Goal: Find contact information: Find contact information

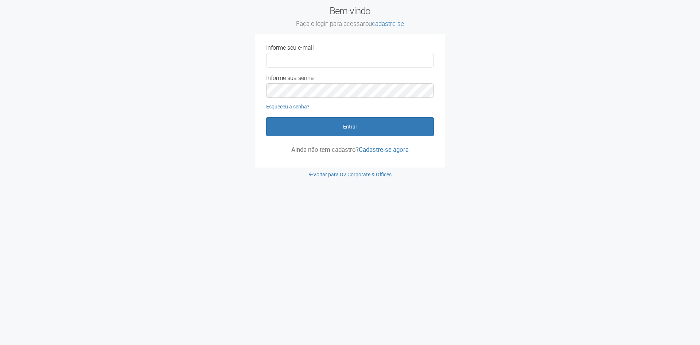
type input "**********"
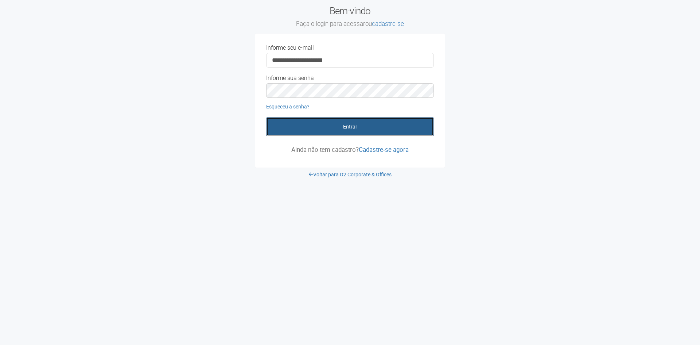
drag, startPoint x: 0, startPoint y: 0, endPoint x: 355, endPoint y: 125, distance: 376.5
click at [355, 125] on button "Entrar" at bounding box center [350, 126] width 168 height 19
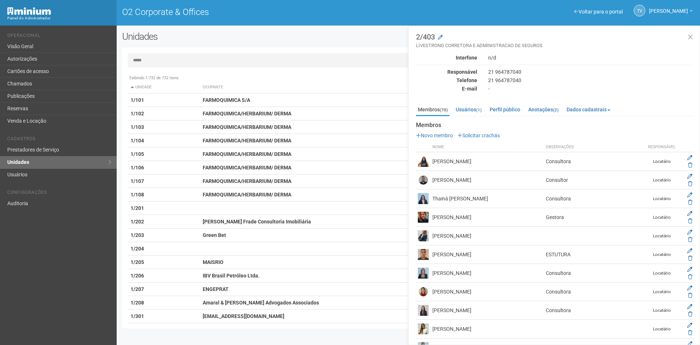
type input "*****"
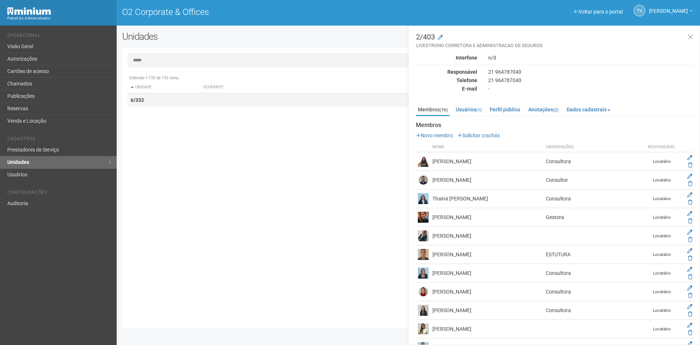
click at [326, 93] on td at bounding box center [324, 99] width 248 height 13
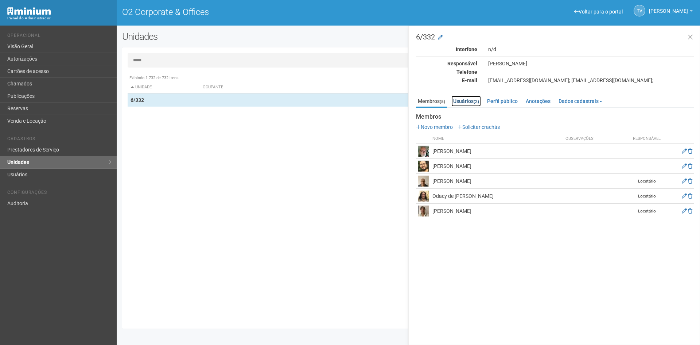
click at [468, 102] on link "Usuários (2)" at bounding box center [466, 101] width 30 height 11
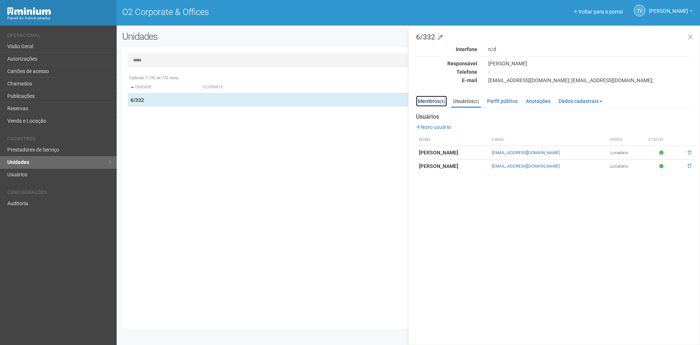
click at [427, 102] on link "Membros (5)" at bounding box center [431, 101] width 31 height 11
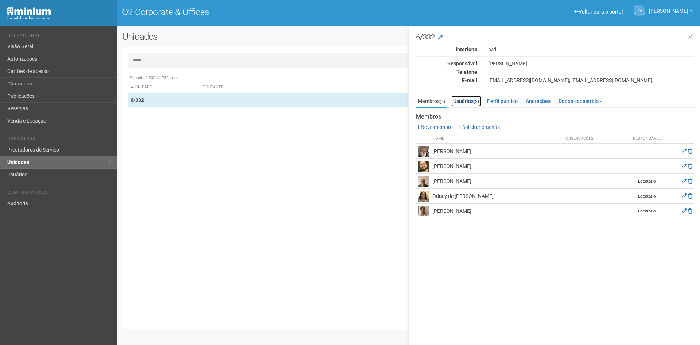
click at [463, 97] on link "Usuários (2)" at bounding box center [466, 101] width 30 height 11
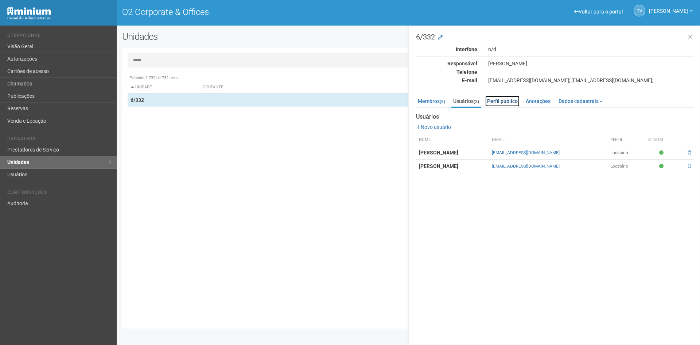
click at [503, 101] on link "Perfil público" at bounding box center [502, 101] width 34 height 11
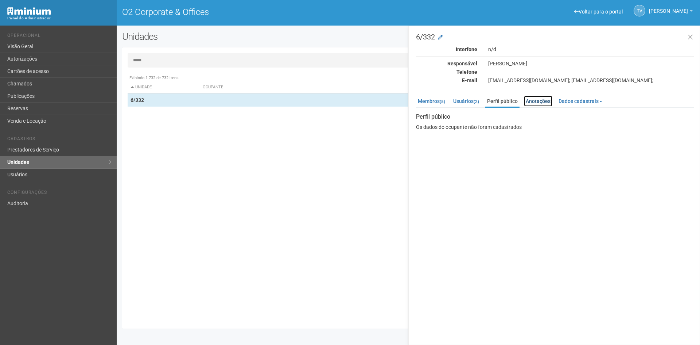
click at [537, 101] on link "Anotações" at bounding box center [538, 101] width 28 height 11
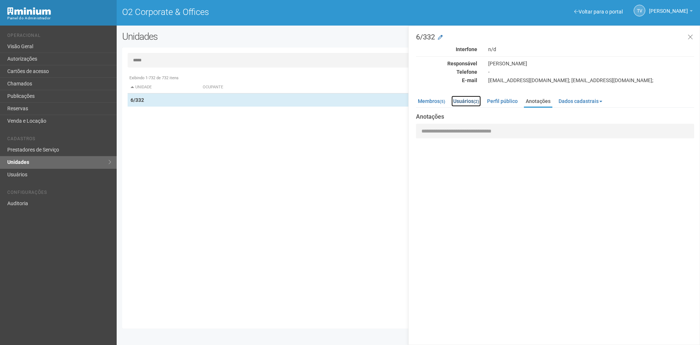
click at [474, 103] on link "Usuários (2)" at bounding box center [466, 101] width 30 height 11
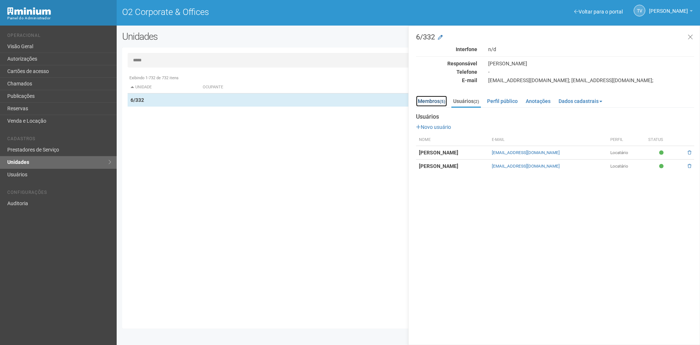
click at [443, 101] on small "(5)" at bounding box center [442, 101] width 5 height 5
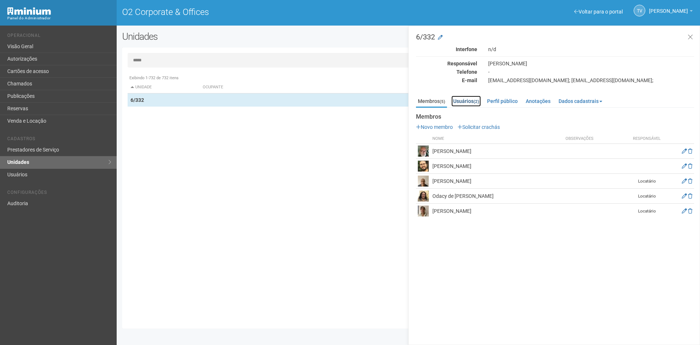
click at [473, 97] on link "Usuários (2)" at bounding box center [466, 101] width 30 height 11
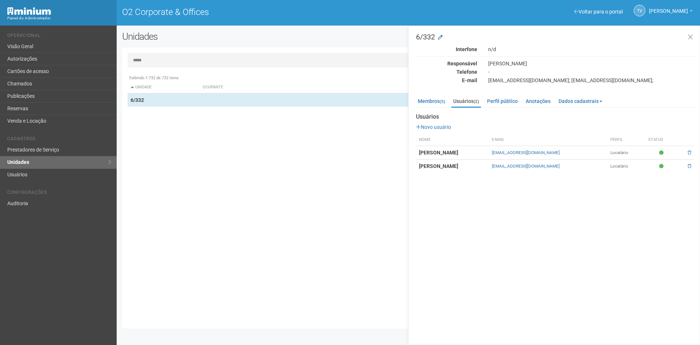
drag, startPoint x: 595, startPoint y: 168, endPoint x: 515, endPoint y: 170, distance: 80.6
click at [515, 170] on td "[EMAIL_ADDRESS][DOMAIN_NAME]" at bounding box center [548, 165] width 119 height 13
copy link "[EMAIL_ADDRESS][DOMAIN_NAME]"
drag, startPoint x: 596, startPoint y: 155, endPoint x: 510, endPoint y: 151, distance: 86.1
click at [510, 151] on tr "[PERSON_NAME] [EMAIL_ADDRESS][DOMAIN_NAME] Locatário" at bounding box center [555, 152] width 278 height 13
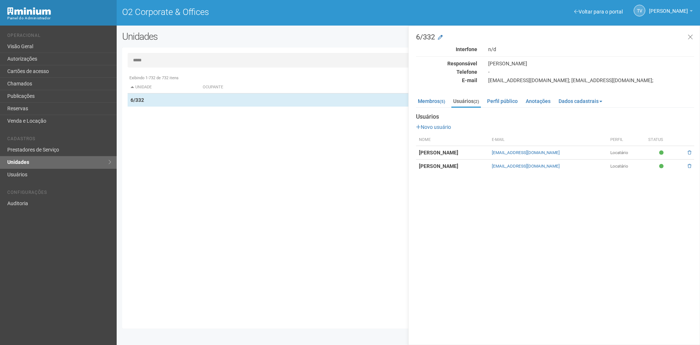
copy tr "[EMAIL_ADDRESS][DOMAIN_NAME]"
click at [437, 105] on link "Membros (5)" at bounding box center [431, 101] width 31 height 11
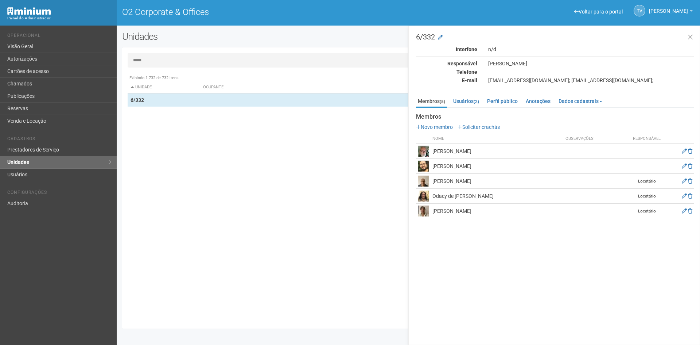
click at [152, 187] on div "Exibindo 1-732 de 732 itens Unidade Ocupante Categoria Perfil público 1/101 FAR…" at bounding box center [411, 197] width 567 height 252
